Goal: Download file/media

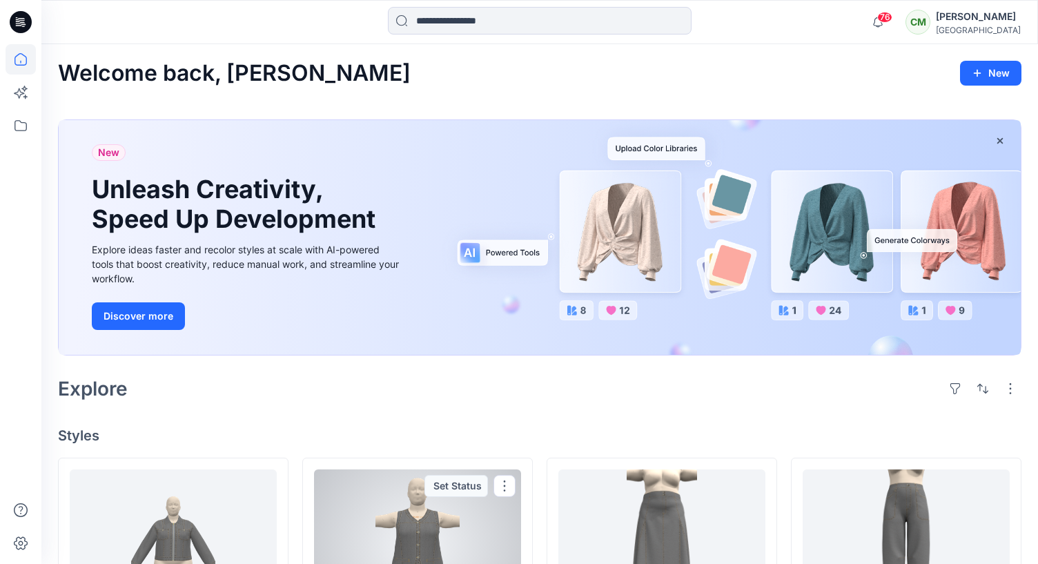
scroll to position [414, 0]
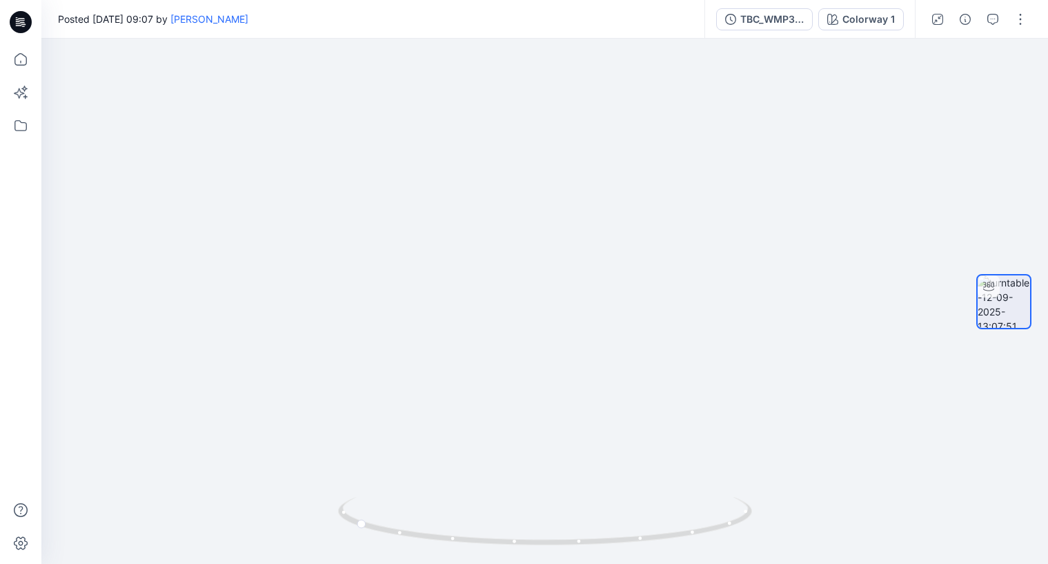
click at [942, 19] on icon "button" at bounding box center [937, 19] width 11 height 11
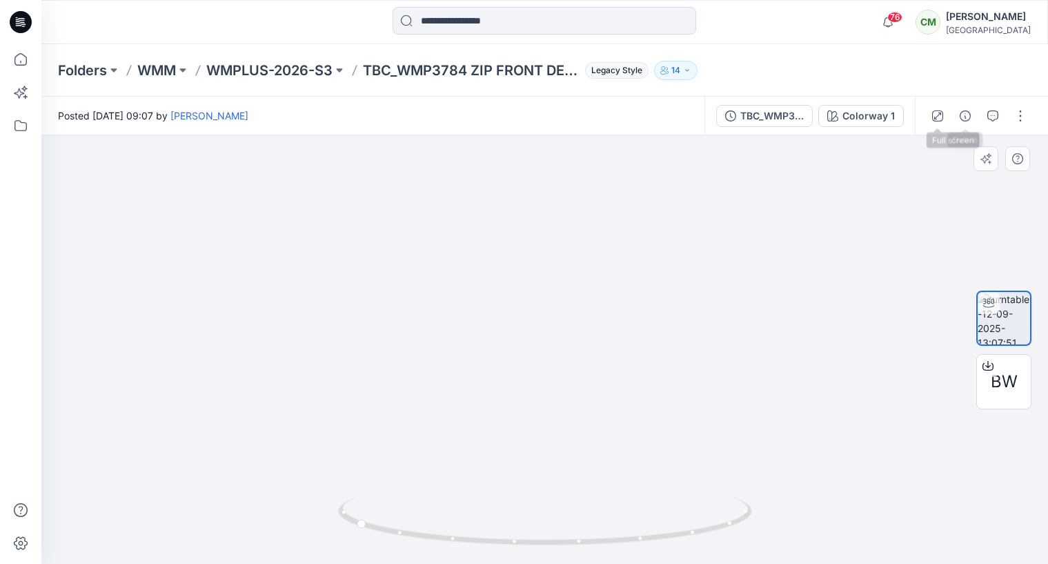
click at [930, 113] on button "button" at bounding box center [938, 116] width 22 height 22
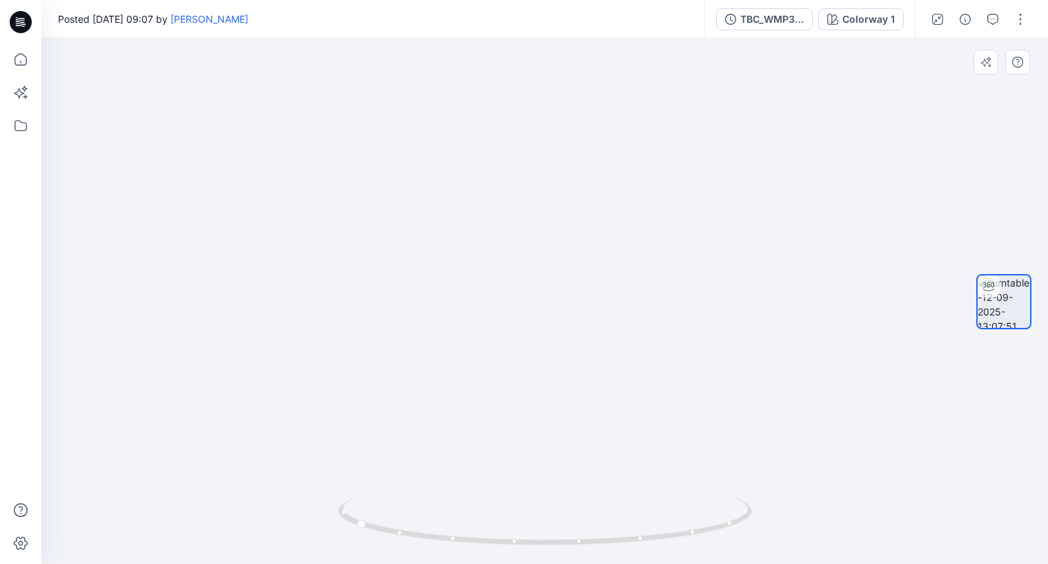
drag, startPoint x: 567, startPoint y: 357, endPoint x: 694, endPoint y: 369, distance: 126.9
click at [695, 366] on img at bounding box center [544, 233] width 447 height 661
drag, startPoint x: 422, startPoint y: 535, endPoint x: 518, endPoint y: 537, distance: 95.3
click at [518, 536] on icon at bounding box center [547, 523] width 418 height 52
drag, startPoint x: 439, startPoint y: 536, endPoint x: 537, endPoint y: 536, distance: 98.0
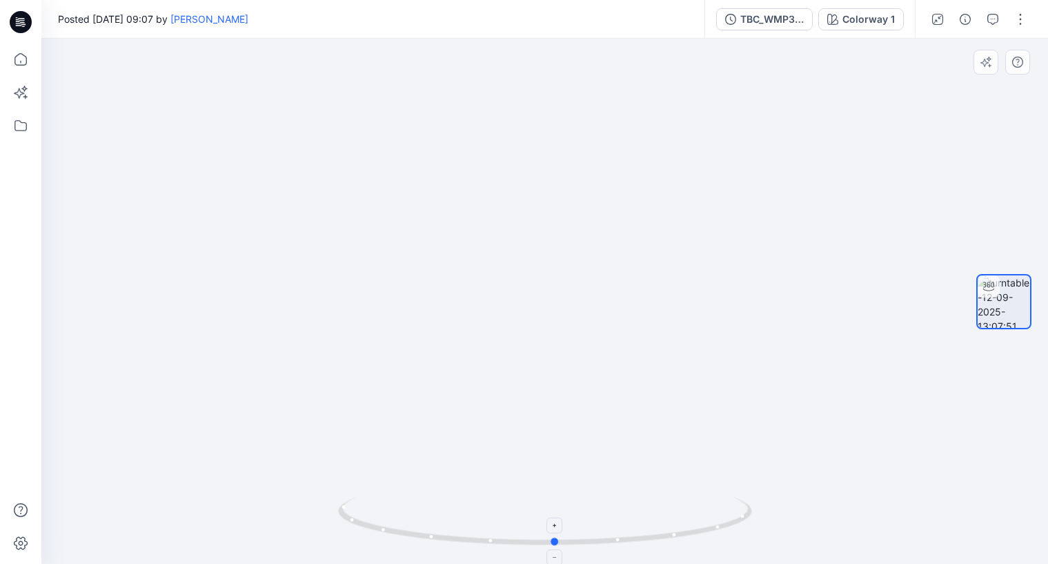
click at [538, 536] on icon at bounding box center [547, 523] width 418 height 52
click at [556, 556] on icon at bounding box center [555, 557] width 8 height 8
click at [555, 531] on div at bounding box center [555, 526] width 16 height 16
click at [554, 529] on icon at bounding box center [555, 526] width 8 height 8
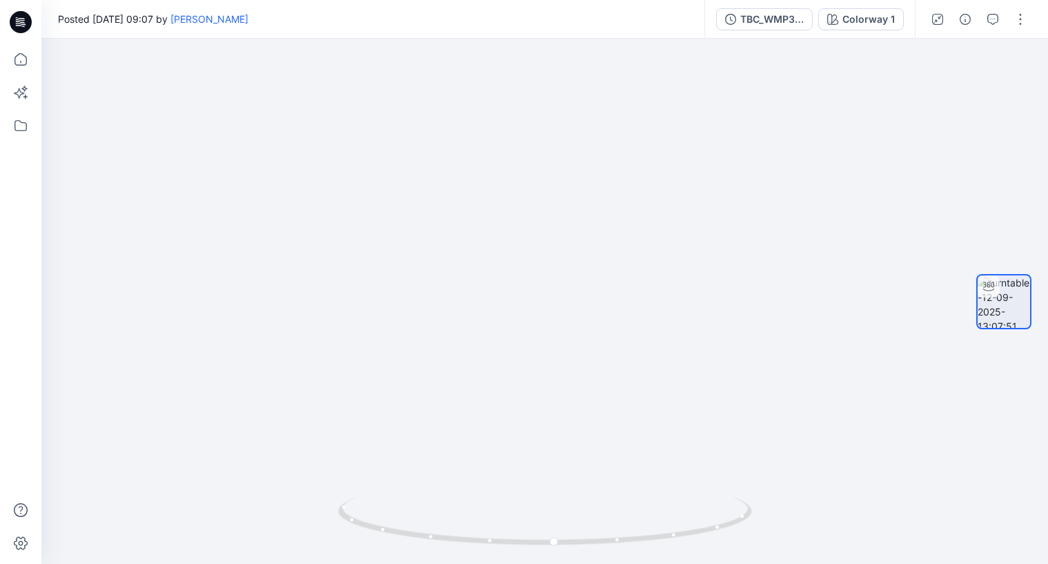
click at [944, 26] on button "button" at bounding box center [938, 19] width 22 height 22
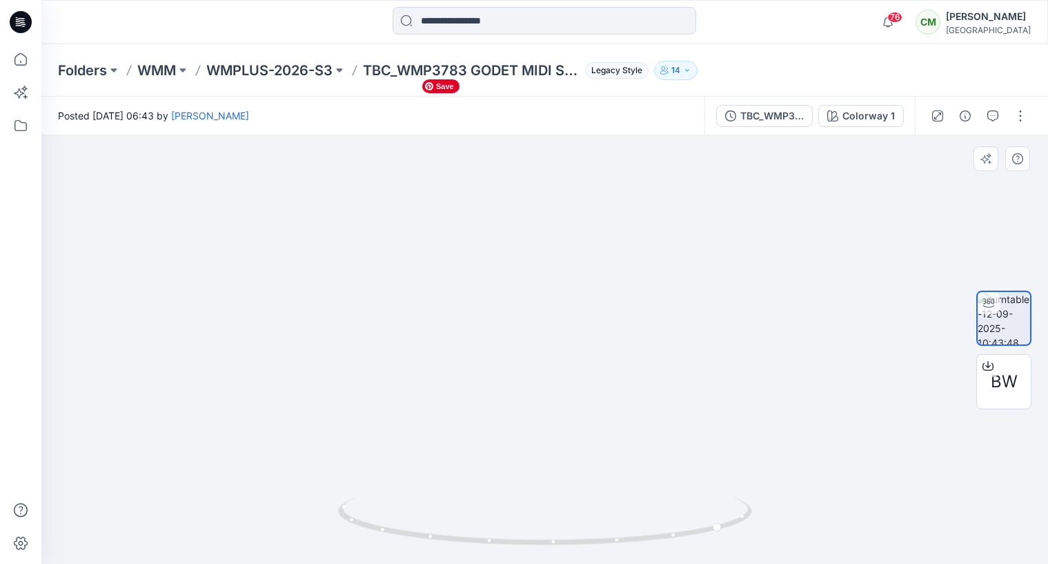
drag, startPoint x: 547, startPoint y: 344, endPoint x: 464, endPoint y: 350, distance: 83.0
click at [464, 351] on img at bounding box center [544, 322] width 258 height 483
drag, startPoint x: 500, startPoint y: 537, endPoint x: 551, endPoint y: 530, distance: 51.5
click at [555, 530] on icon at bounding box center [547, 523] width 418 height 52
drag, startPoint x: 522, startPoint y: 539, endPoint x: 600, endPoint y: 536, distance: 78.7
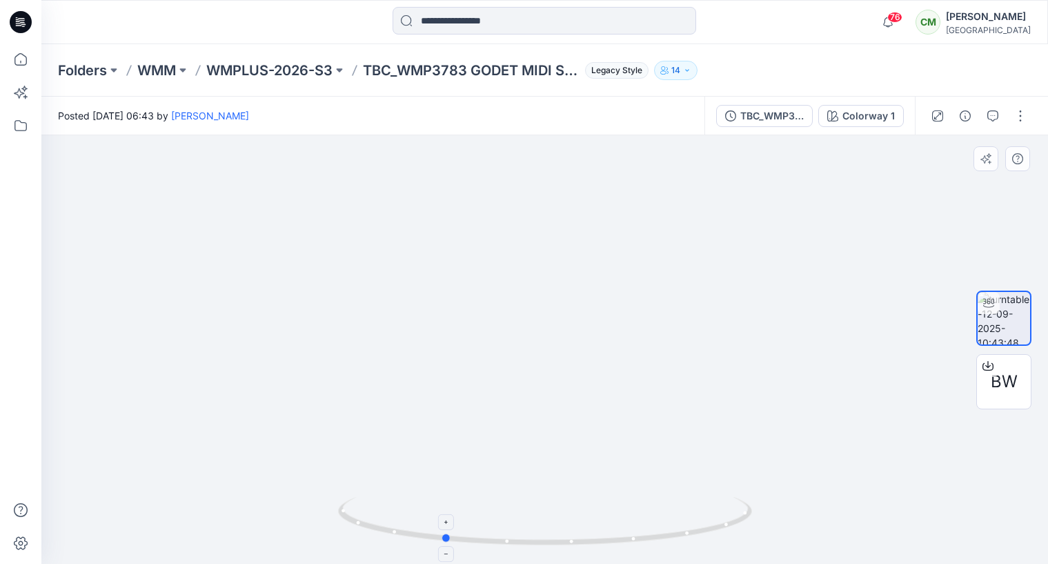
click at [600, 536] on icon at bounding box center [547, 523] width 418 height 52
drag, startPoint x: 513, startPoint y: 540, endPoint x: 615, endPoint y: 536, distance: 102.2
click at [615, 536] on icon at bounding box center [547, 523] width 418 height 52
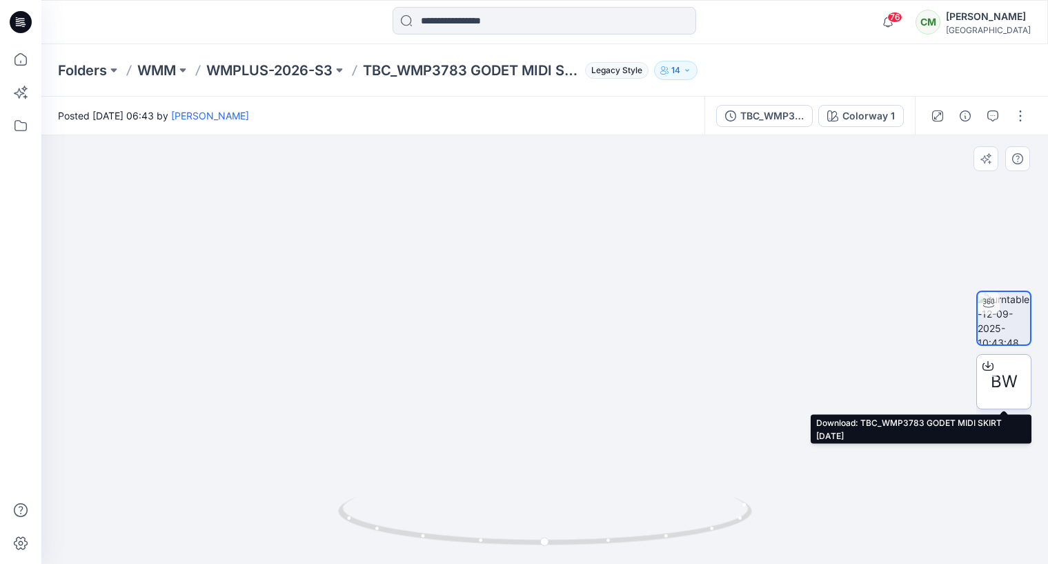
click at [988, 369] on icon at bounding box center [988, 365] width 11 height 11
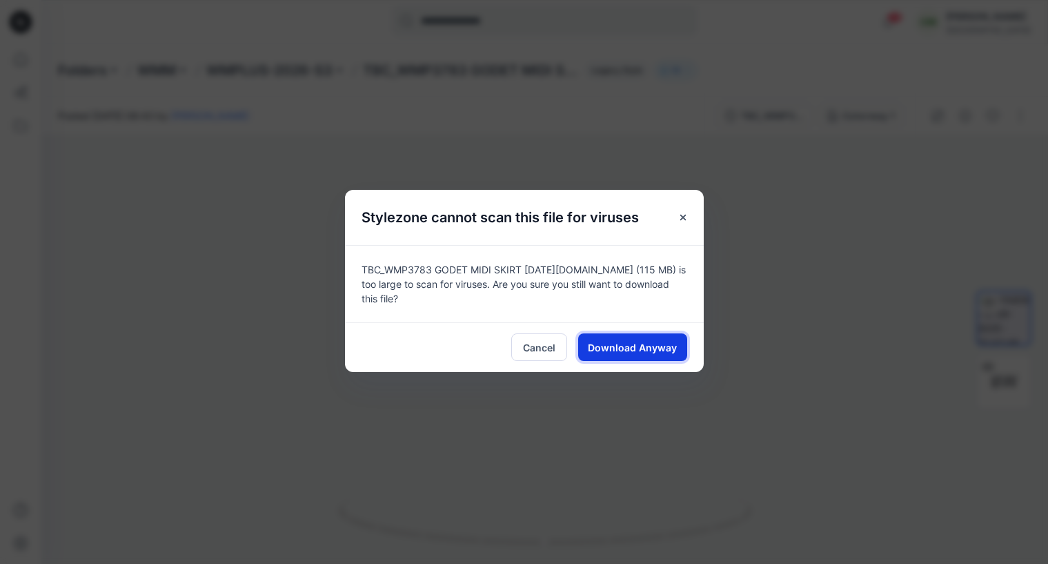
click at [617, 344] on span "Download Anyway" at bounding box center [632, 347] width 89 height 14
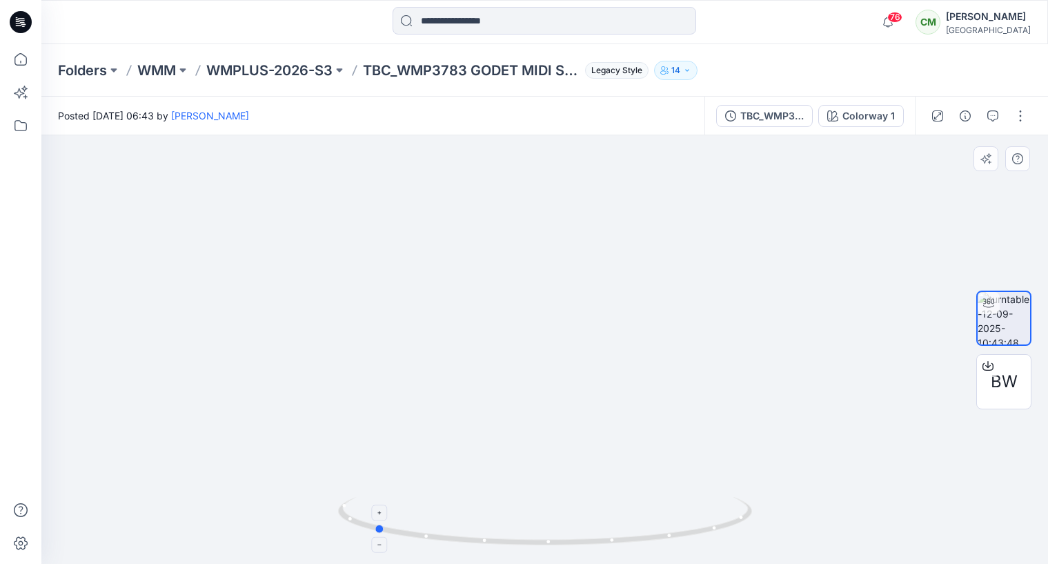
drag, startPoint x: 568, startPoint y: 542, endPoint x: 400, endPoint y: 532, distance: 168.0
click at [412, 533] on icon at bounding box center [547, 523] width 418 height 52
drag, startPoint x: 513, startPoint y: 399, endPoint x: 598, endPoint y: 405, distance: 85.1
click at [600, 404] on img at bounding box center [545, 293] width 340 height 540
drag, startPoint x: 428, startPoint y: 534, endPoint x: 522, endPoint y: 520, distance: 94.9
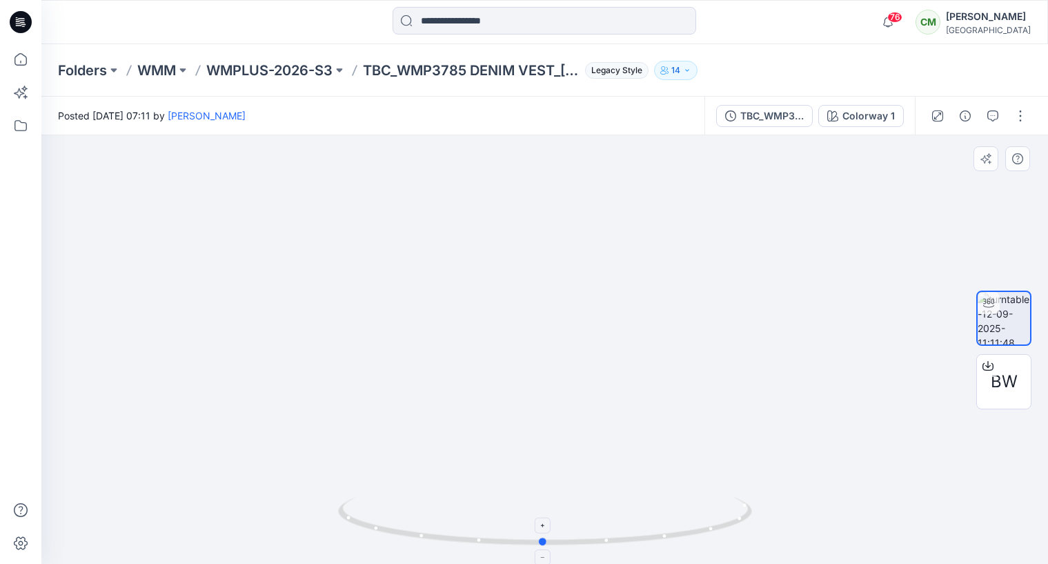
click at [529, 533] on icon at bounding box center [547, 523] width 418 height 52
drag, startPoint x: 430, startPoint y: 536, endPoint x: 667, endPoint y: 535, distance: 236.7
click at [667, 535] on icon at bounding box center [547, 523] width 418 height 52
drag, startPoint x: 460, startPoint y: 538, endPoint x: 556, endPoint y: 540, distance: 95.9
click at [557, 540] on icon at bounding box center [547, 523] width 418 height 52
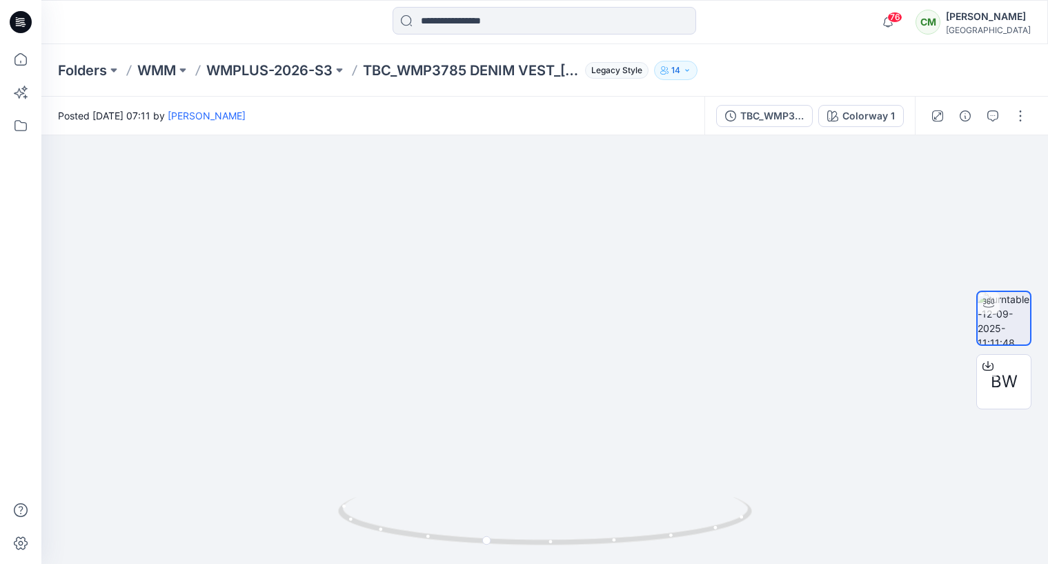
click at [159, 69] on p "WMM" at bounding box center [156, 70] width 39 height 19
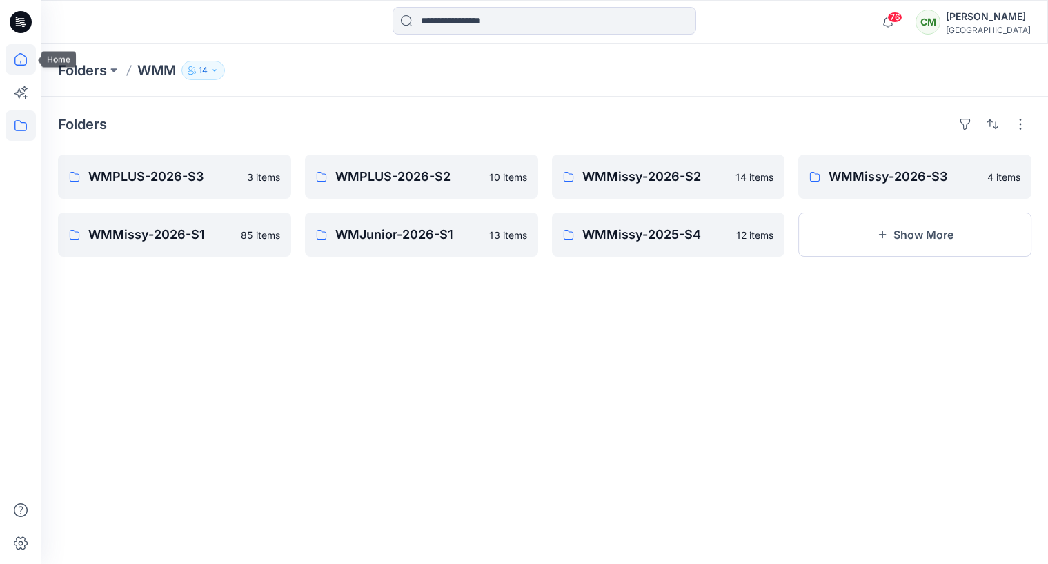
click at [21, 55] on icon at bounding box center [21, 59] width 30 height 30
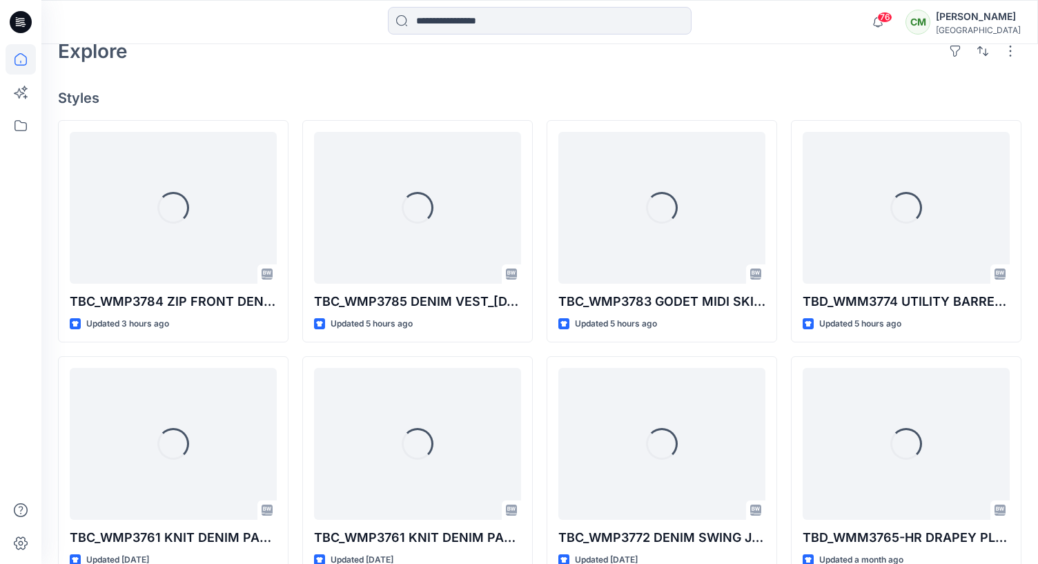
scroll to position [336, 0]
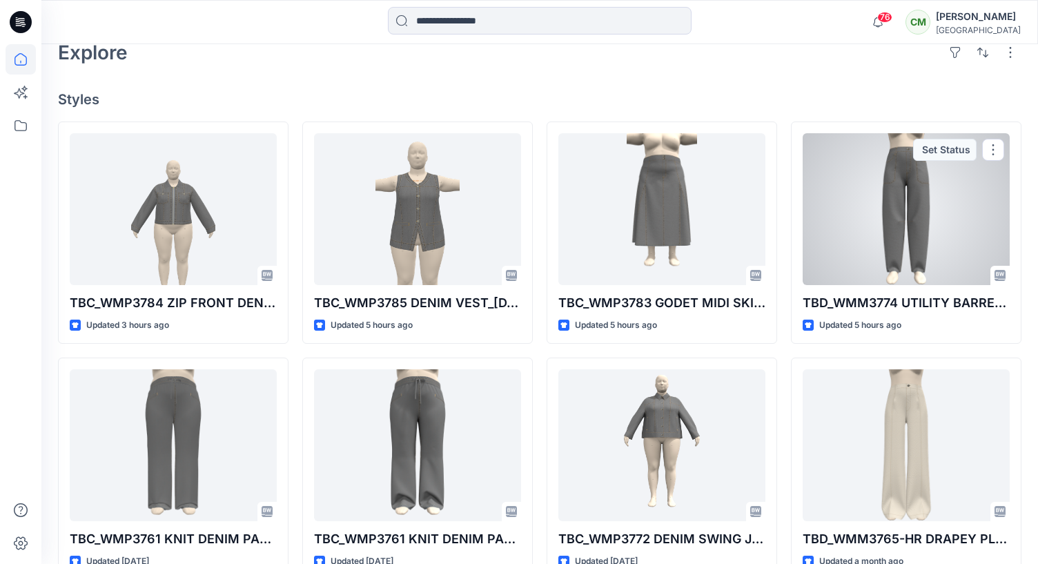
click at [856, 220] on div at bounding box center [906, 209] width 207 height 152
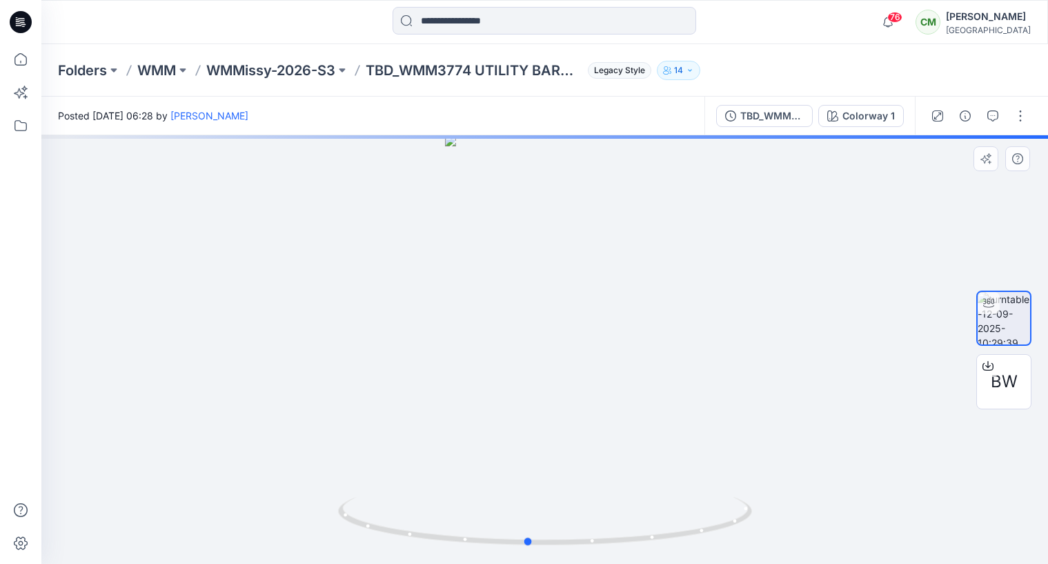
drag, startPoint x: 595, startPoint y: 362, endPoint x: 578, endPoint y: 357, distance: 18.1
click at [577, 357] on div at bounding box center [544, 349] width 1007 height 429
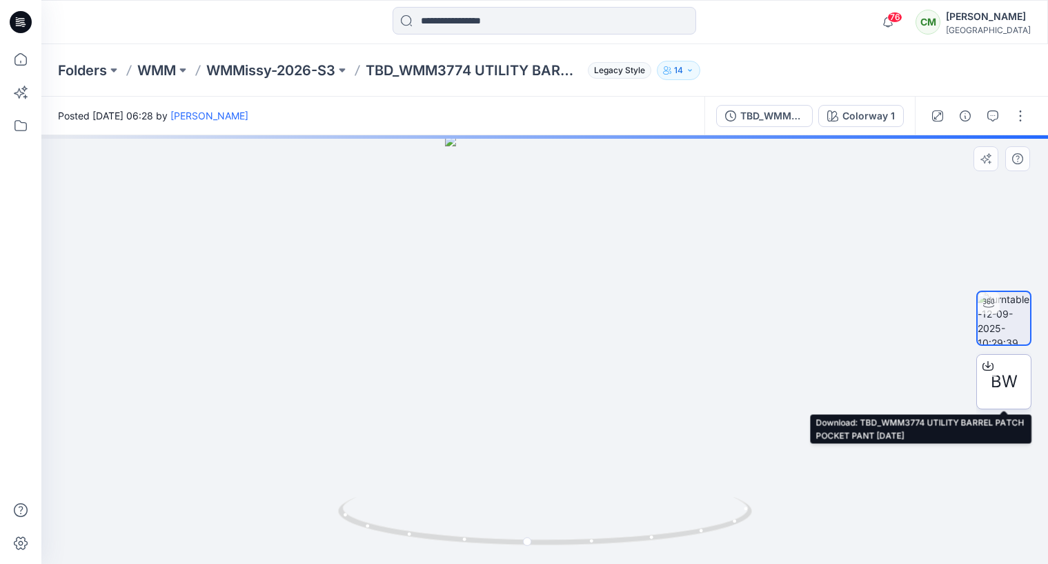
click at [988, 364] on icon at bounding box center [988, 363] width 6 height 7
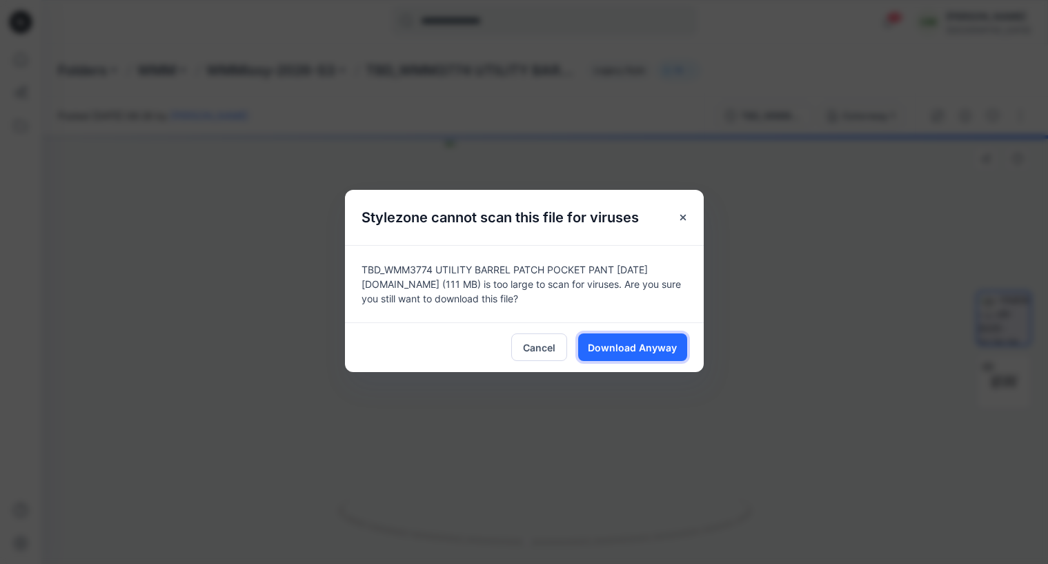
click at [589, 344] on span "Download Anyway" at bounding box center [632, 347] width 89 height 14
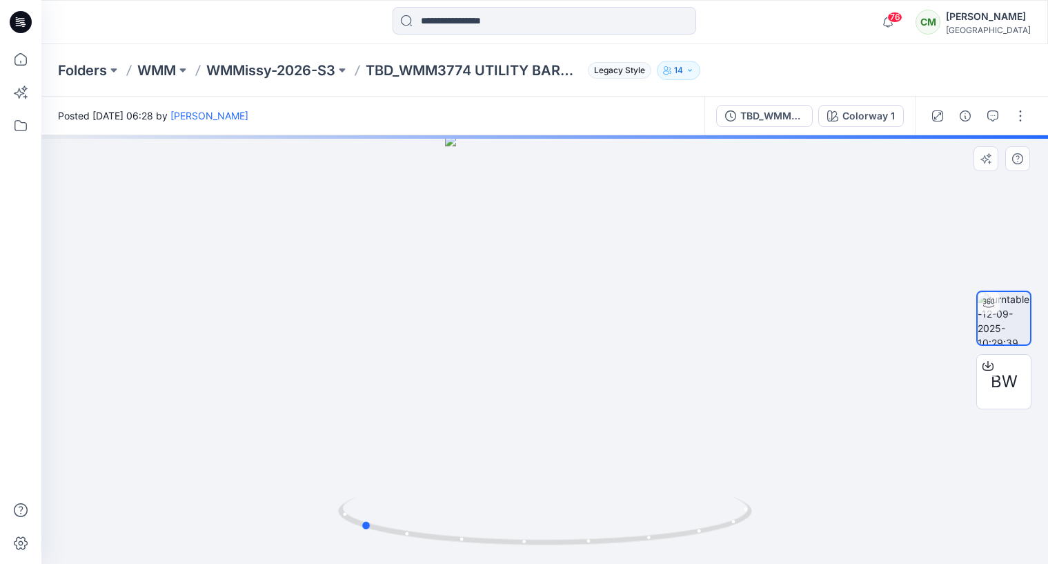
drag, startPoint x: 591, startPoint y: 357, endPoint x: 425, endPoint y: 349, distance: 166.5
click at [424, 350] on div at bounding box center [544, 349] width 1007 height 429
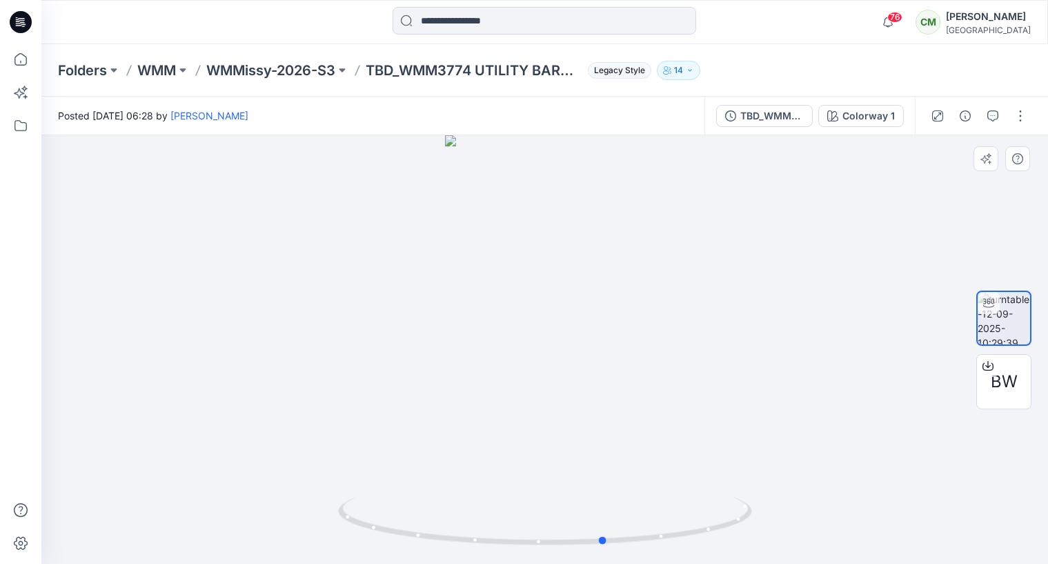
drag, startPoint x: 549, startPoint y: 293, endPoint x: 398, endPoint y: 308, distance: 151.1
click at [386, 307] on div at bounding box center [544, 349] width 1007 height 429
click at [606, 522] on div at bounding box center [604, 524] width 16 height 16
click at [607, 524] on icon at bounding box center [604, 524] width 8 height 8
click at [603, 518] on div at bounding box center [604, 524] width 16 height 16
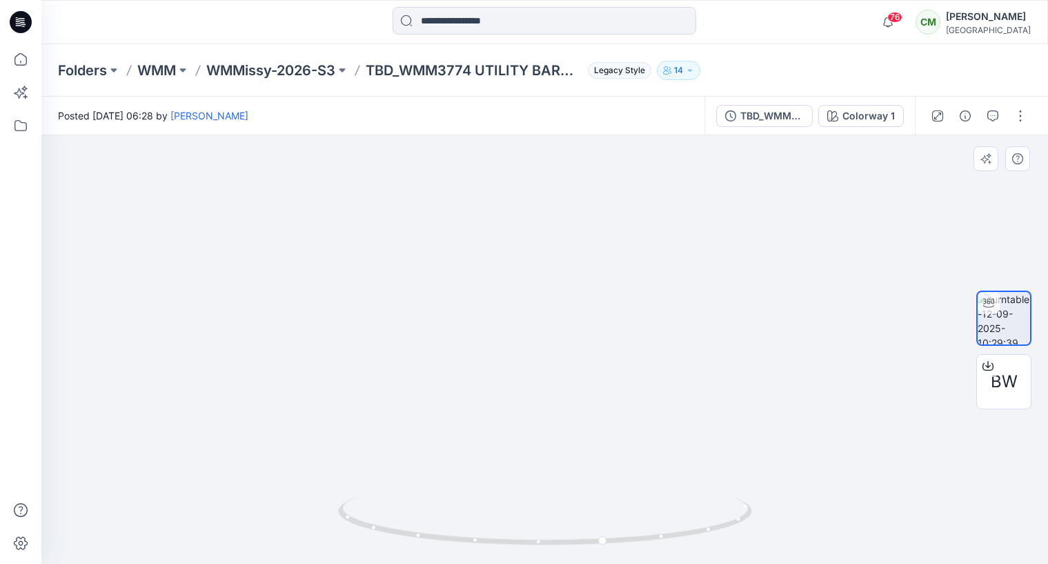
drag, startPoint x: 603, startPoint y: 518, endPoint x: 598, endPoint y: 418, distance: 100.9
click at [603, 518] on div at bounding box center [604, 524] width 16 height 16
drag, startPoint x: 562, startPoint y: 346, endPoint x: 562, endPoint y: 463, distance: 116.6
click at [563, 463] on img at bounding box center [545, 349] width 364 height 429
drag, startPoint x: 604, startPoint y: 554, endPoint x: 597, endPoint y: 550, distance: 8.0
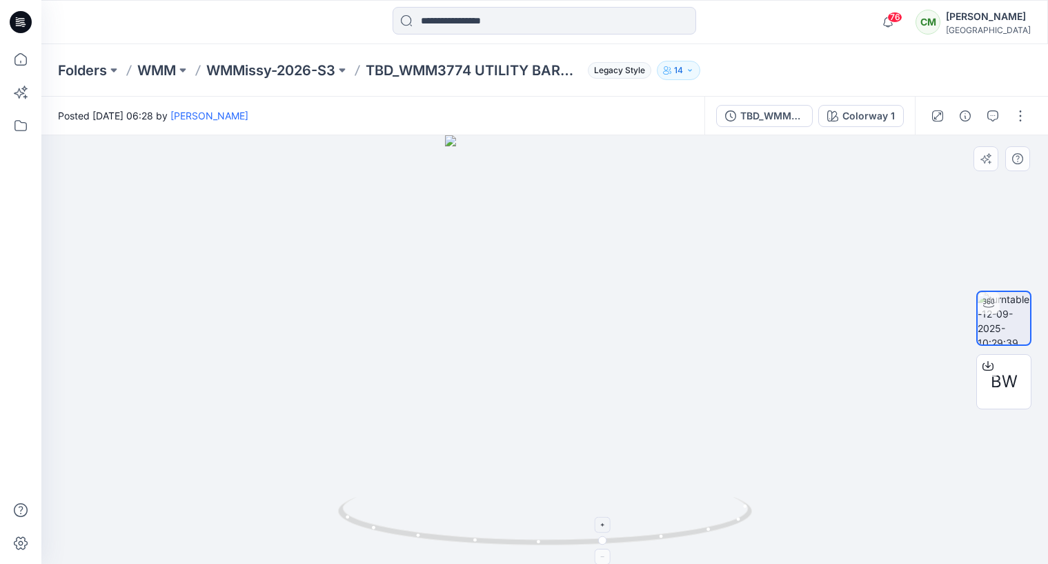
click at [605, 554] on foreignobject at bounding box center [604, 557] width 16 height 16
click at [935, 112] on icon "button" at bounding box center [937, 115] width 11 height 11
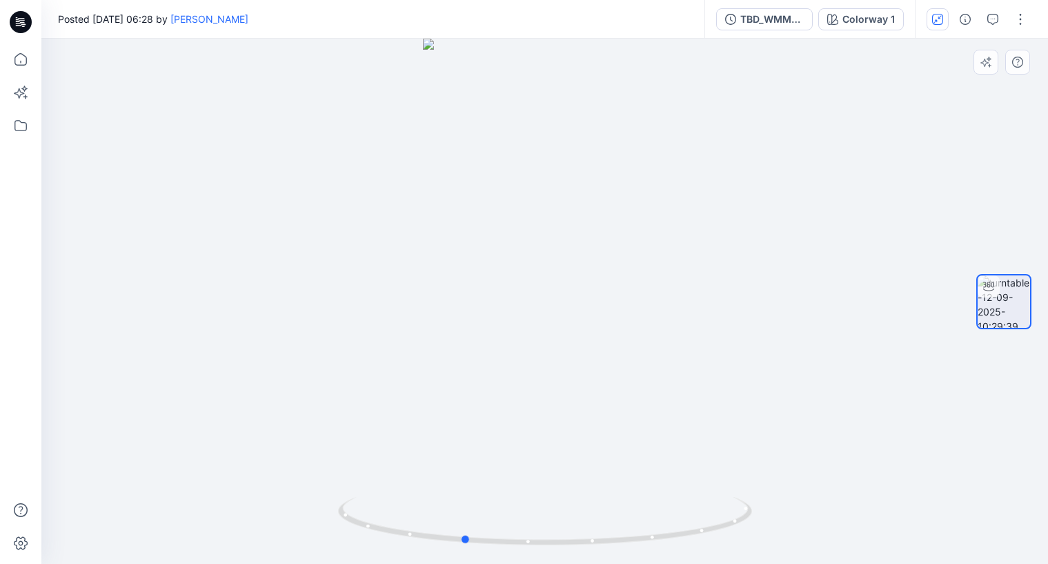
drag, startPoint x: 554, startPoint y: 391, endPoint x: 445, endPoint y: 392, distance: 109.0
click at [445, 391] on div at bounding box center [544, 301] width 1007 height 525
drag, startPoint x: 542, startPoint y: 304, endPoint x: 476, endPoint y: 314, distance: 67.1
click at [476, 313] on div at bounding box center [544, 301] width 1007 height 525
click at [938, 17] on icon "button" at bounding box center [937, 19] width 11 height 11
